Goal: Task Accomplishment & Management: Manage account settings

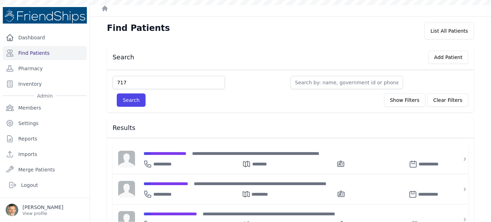
type input "717"
click at [117, 94] on button "Search" at bounding box center [131, 100] width 29 height 13
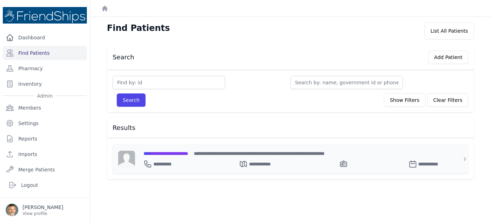
click at [166, 154] on span "**********" at bounding box center [166, 153] width 45 height 5
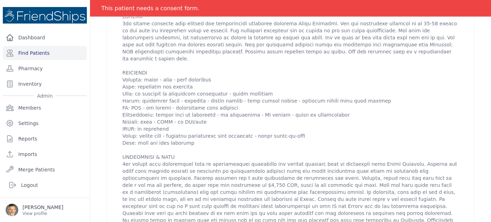
scroll to position [288, 0]
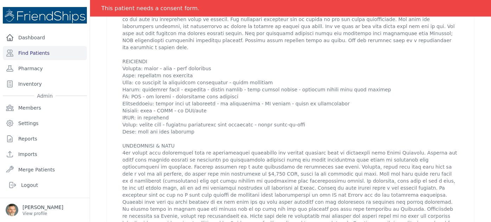
click at [251, 105] on p at bounding box center [290, 118] width 336 height 232
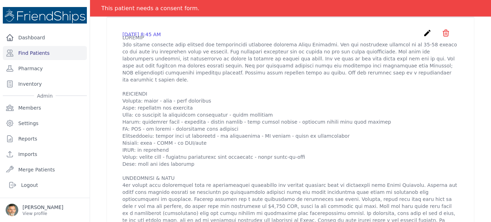
scroll to position [224, 0]
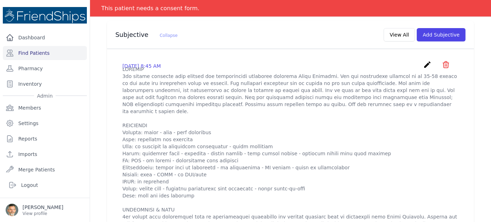
click at [423, 61] on icon "create" at bounding box center [427, 65] width 8 height 8
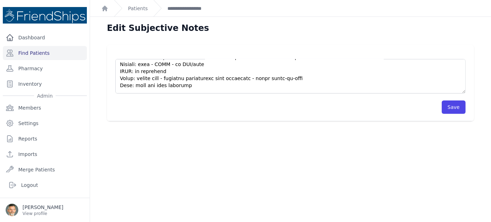
scroll to position [96, 0]
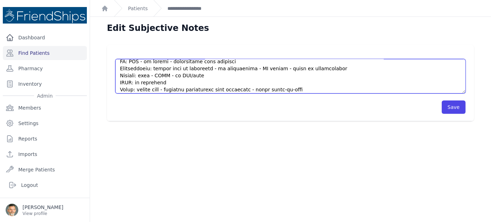
click at [250, 82] on textarea at bounding box center [290, 76] width 351 height 34
click at [279, 68] on textarea at bounding box center [290, 76] width 351 height 34
type textarea "HISTORY [DEMOGRAPHIC_DATA] [DEMOGRAPHIC_DATA] presents with parents for consult…"
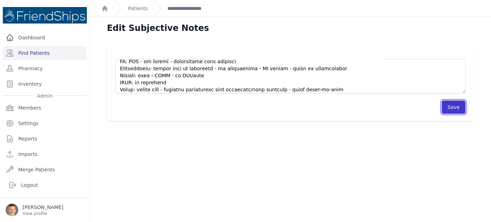
click at [446, 105] on button "Save" at bounding box center [454, 107] width 24 height 13
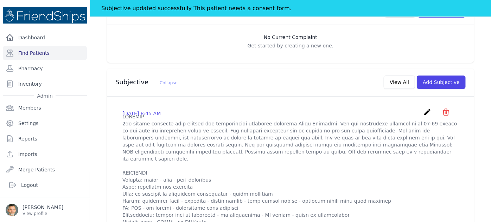
scroll to position [192, 0]
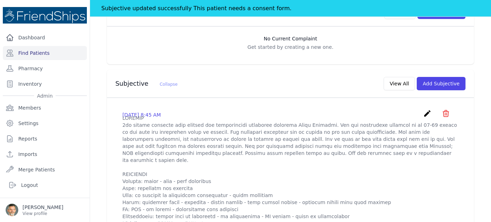
click at [423, 109] on icon "create" at bounding box center [427, 113] width 8 height 8
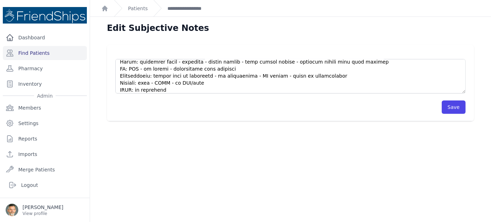
scroll to position [96, 0]
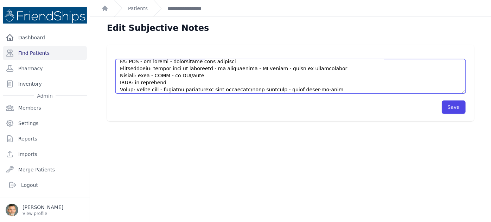
click at [300, 82] on textarea at bounding box center [290, 76] width 351 height 34
click at [299, 82] on textarea at bounding box center [290, 76] width 351 height 34
click at [325, 82] on textarea at bounding box center [290, 76] width 351 height 34
type textarea "HISTORY [DEMOGRAPHIC_DATA] [DEMOGRAPHIC_DATA] presents with parents for consult…"
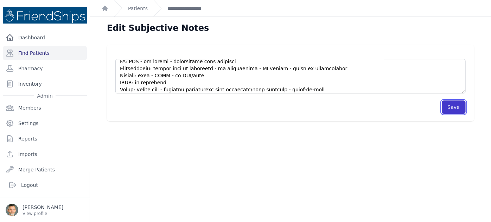
click at [450, 105] on button "Save" at bounding box center [454, 107] width 24 height 13
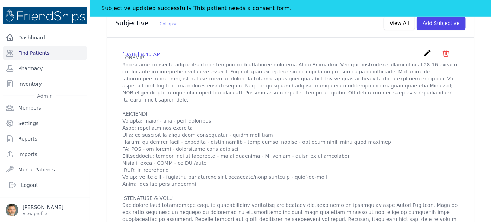
scroll to position [209, 0]
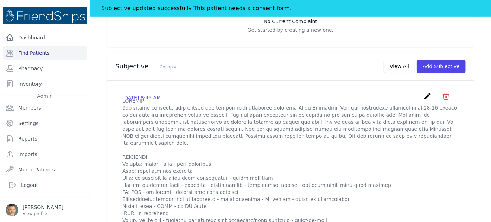
click at [423, 92] on icon "create" at bounding box center [427, 96] width 8 height 8
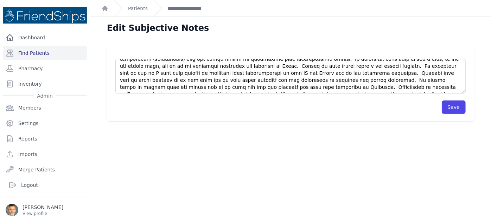
scroll to position [183, 0]
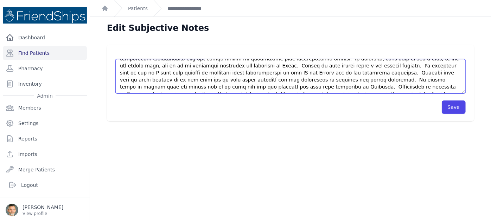
click at [383, 72] on textarea at bounding box center [290, 76] width 351 height 34
click at [155, 80] on textarea at bounding box center [290, 76] width 351 height 34
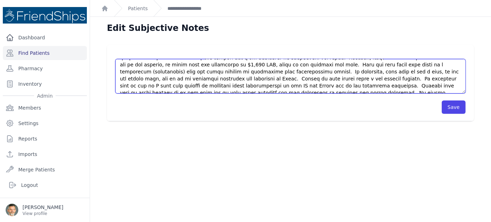
scroll to position [157, 0]
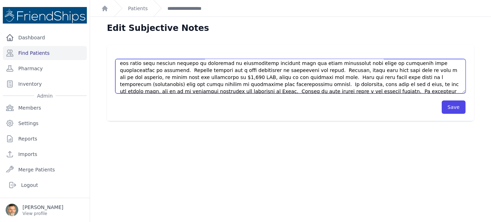
click at [417, 76] on textarea at bounding box center [290, 76] width 351 height 34
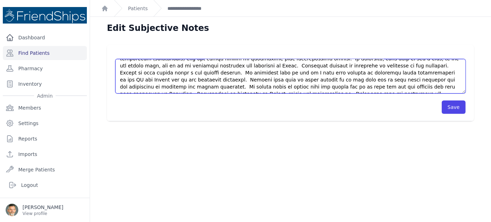
scroll to position [190, 0]
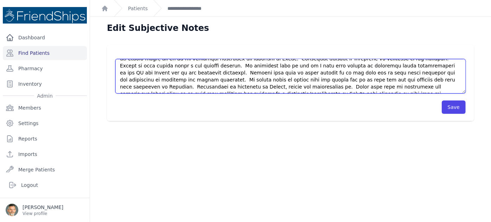
click at [301, 72] on textarea at bounding box center [290, 76] width 351 height 34
drag, startPoint x: 309, startPoint y: 70, endPoint x: 260, endPoint y: 70, distance: 49.6
click at [259, 70] on textarea at bounding box center [290, 76] width 351 height 34
click at [260, 71] on textarea at bounding box center [290, 76] width 351 height 34
click at [298, 75] on textarea at bounding box center [290, 76] width 351 height 34
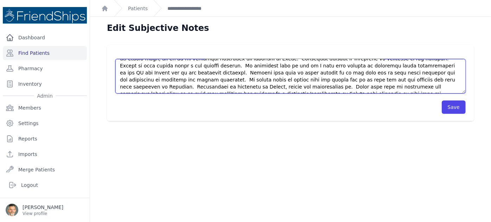
click at [300, 74] on textarea at bounding box center [290, 76] width 351 height 34
drag, startPoint x: 300, startPoint y: 74, endPoint x: 256, endPoint y: 73, distance: 44.4
click at [256, 73] on textarea at bounding box center [290, 76] width 351 height 34
click at [238, 74] on textarea at bounding box center [290, 76] width 351 height 34
click at [303, 76] on textarea at bounding box center [290, 76] width 351 height 34
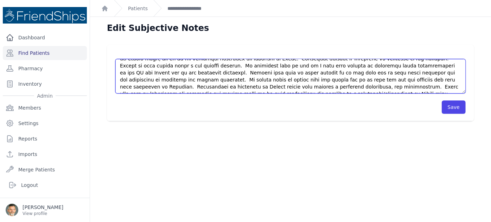
click at [254, 72] on textarea at bounding box center [290, 76] width 351 height 34
type textarea "HISTORY [DEMOGRAPHIC_DATA] [DEMOGRAPHIC_DATA] presents with parents for consult…"
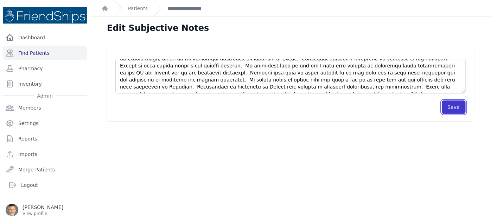
drag, startPoint x: 452, startPoint y: 111, endPoint x: 440, endPoint y: 108, distance: 12.2
click at [452, 111] on button "Save" at bounding box center [454, 107] width 24 height 13
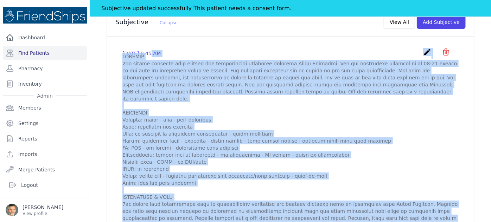
scroll to position [356, 0]
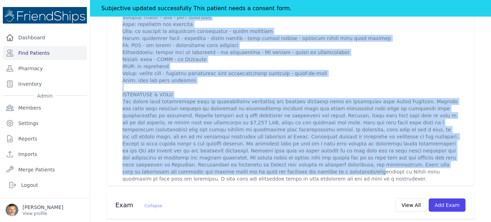
drag, startPoint x: 122, startPoint y: 61, endPoint x: 273, endPoint y: 157, distance: 179.4
click at [273, 157] on div "[DATE] 8:45 AM create ​ Are you sure? This action cannot be undone! Confirm Can…" at bounding box center [290, 63] width 353 height 249
copy div "5271-Lor-28 0:33 IP dolors ​ Ametco adipiscing - ELITSED 5do eiusmo temporin ut…"
click at [183, 96] on p at bounding box center [290, 66] width 336 height 232
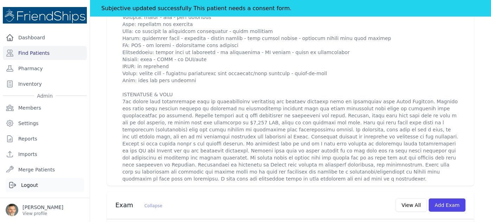
click at [25, 185] on link "Logout" at bounding box center [45, 185] width 78 height 14
